Goal: Task Accomplishment & Management: Use online tool/utility

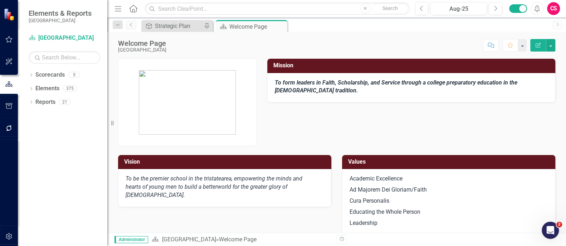
click at [13, 131] on button "button" at bounding box center [9, 128] width 16 height 15
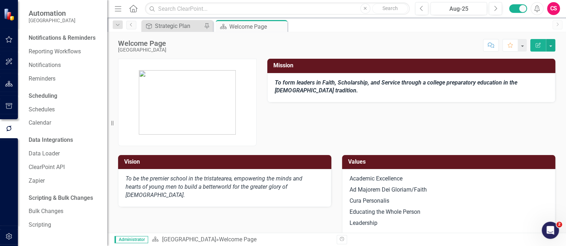
click at [56, 45] on div "Notifications & Reminders" at bounding box center [65, 39] width 72 height 14
click at [56, 54] on link "Reporting Workflows" at bounding box center [65, 52] width 72 height 8
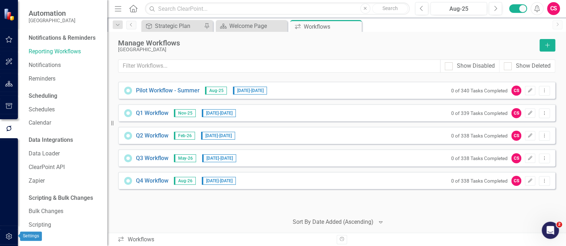
click at [8, 232] on button "button" at bounding box center [9, 236] width 16 height 15
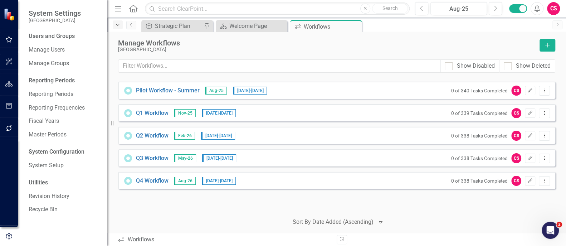
click at [115, 26] on icon "Dropdown" at bounding box center [117, 25] width 6 height 5
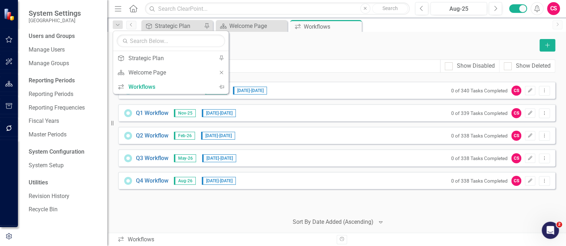
click at [383, 38] on div "Manage Workflows [GEOGRAPHIC_DATA] Add Show Disabled Show Deleted Looks like yo…" at bounding box center [336, 132] width 458 height 201
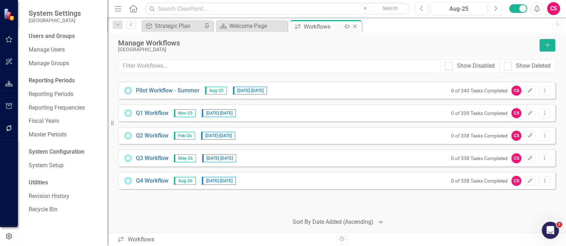
click at [354, 28] on icon "Close" at bounding box center [354, 27] width 7 height 6
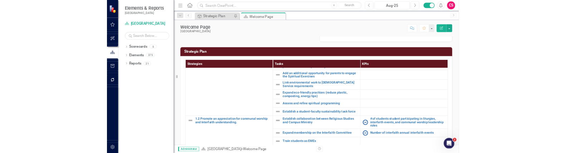
scroll to position [178, 0]
